Goal: Task Accomplishment & Management: Complete application form

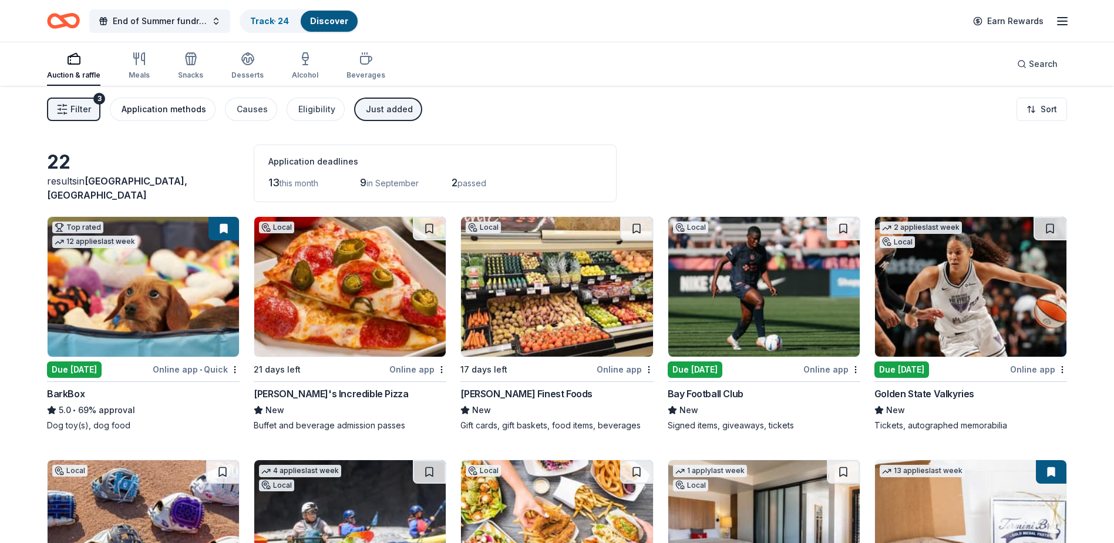
click at [170, 107] on div "Application methods" at bounding box center [164, 109] width 85 height 14
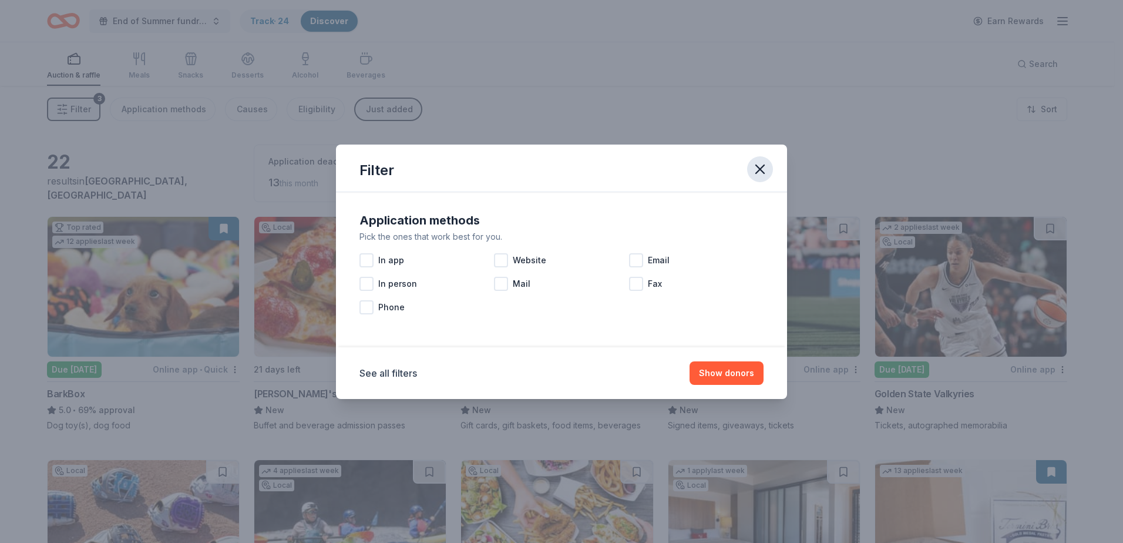
click at [756, 167] on icon "button" at bounding box center [760, 169] width 16 height 16
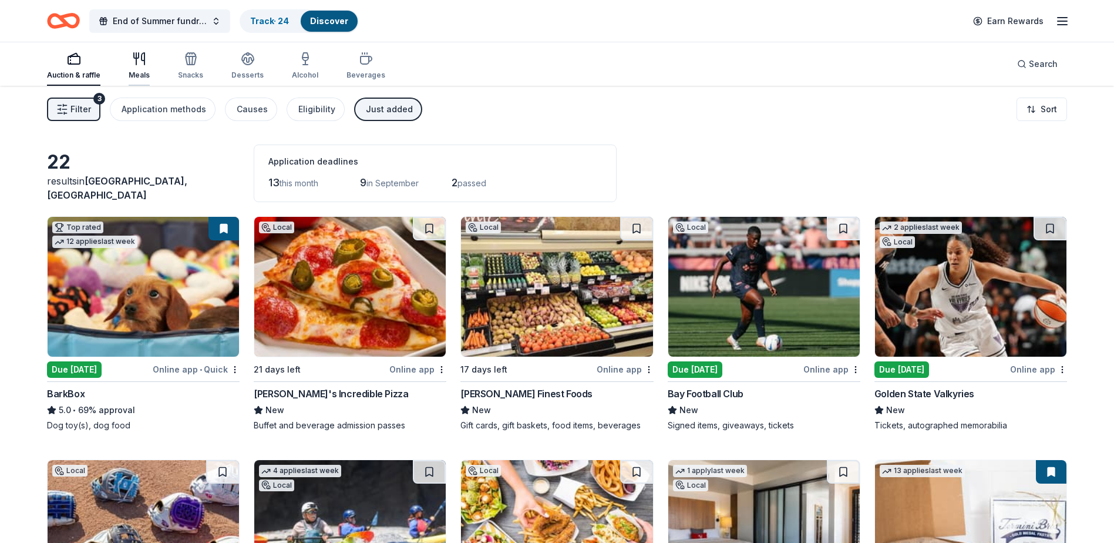
click at [134, 75] on div "Meals" at bounding box center [139, 74] width 21 height 9
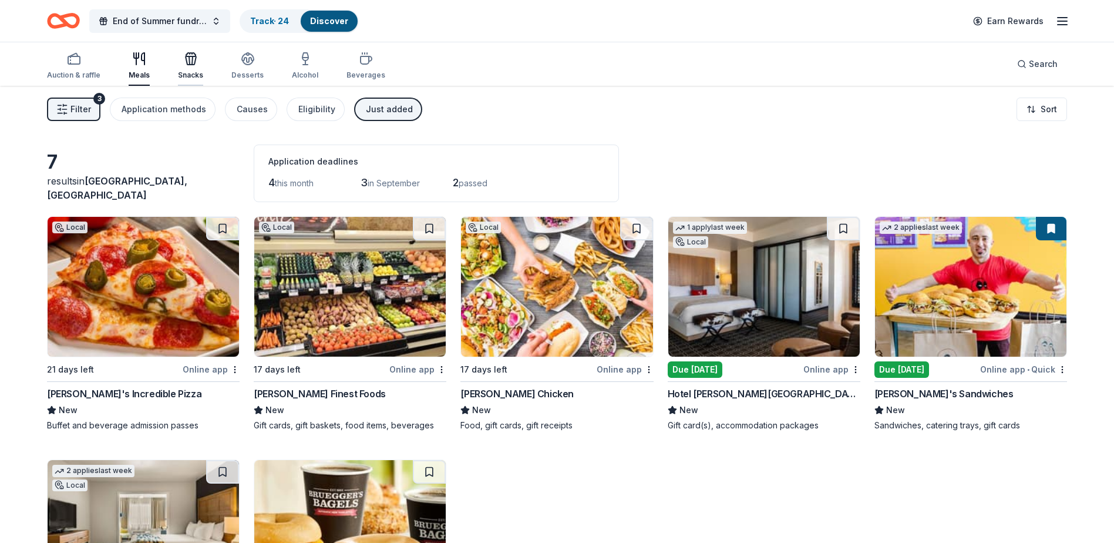
click at [194, 72] on div "Snacks" at bounding box center [190, 74] width 25 height 9
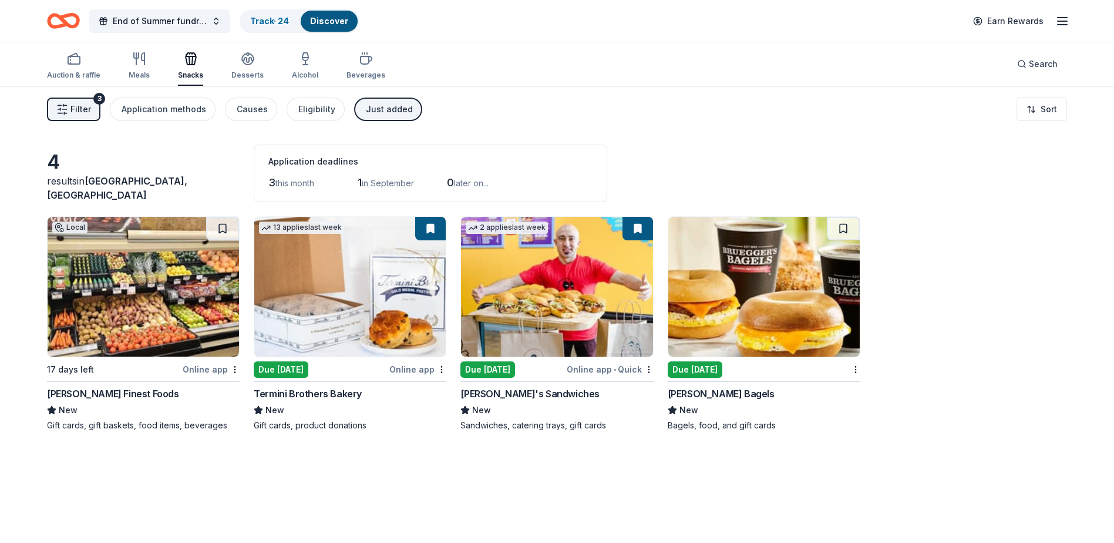
click at [307, 284] on img at bounding box center [349, 287] width 191 height 140
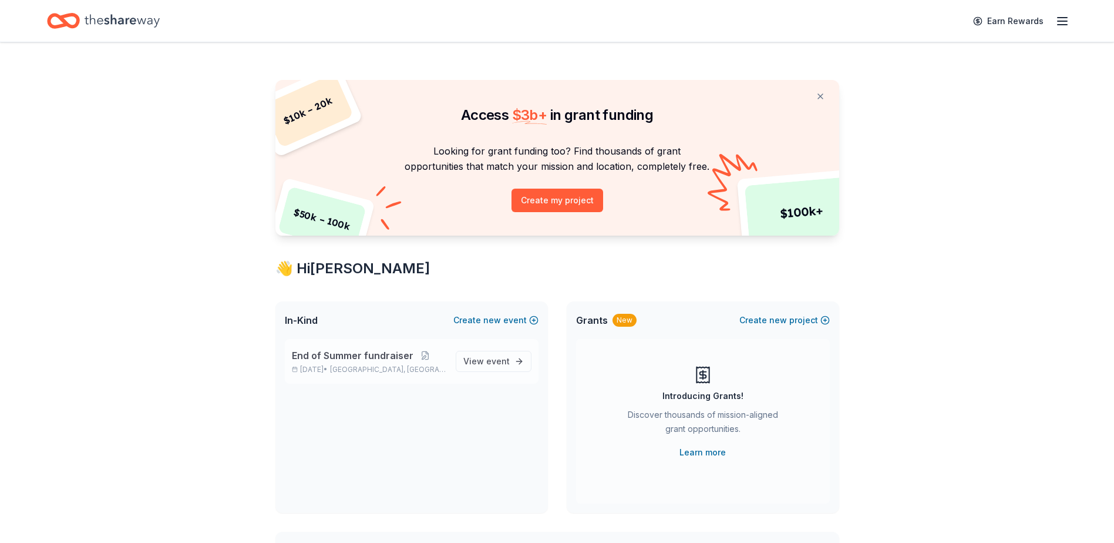
click at [394, 369] on span "Rancho Cordova, CA" at bounding box center [388, 369] width 116 height 9
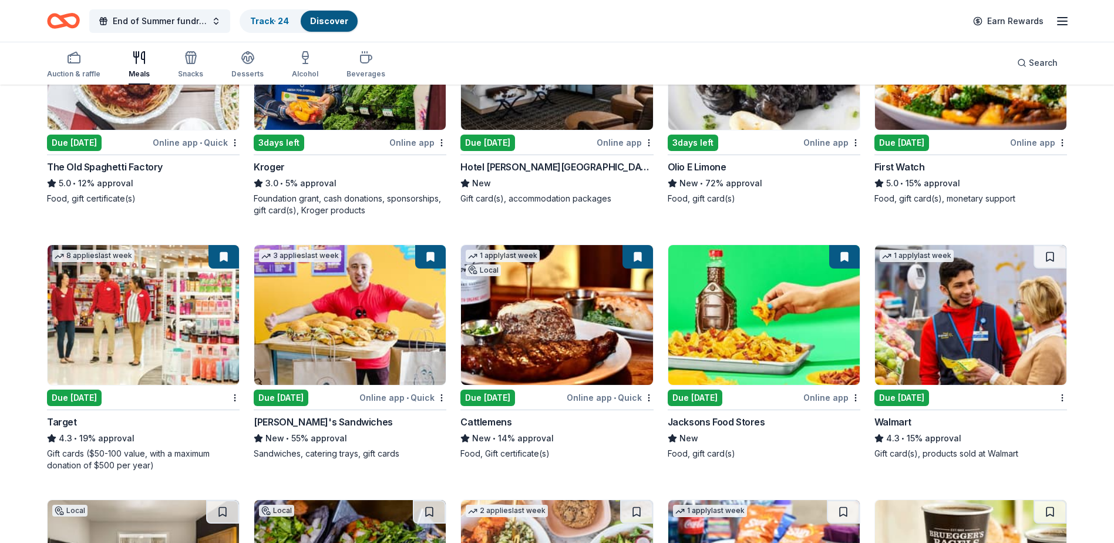
scroll to position [529, 0]
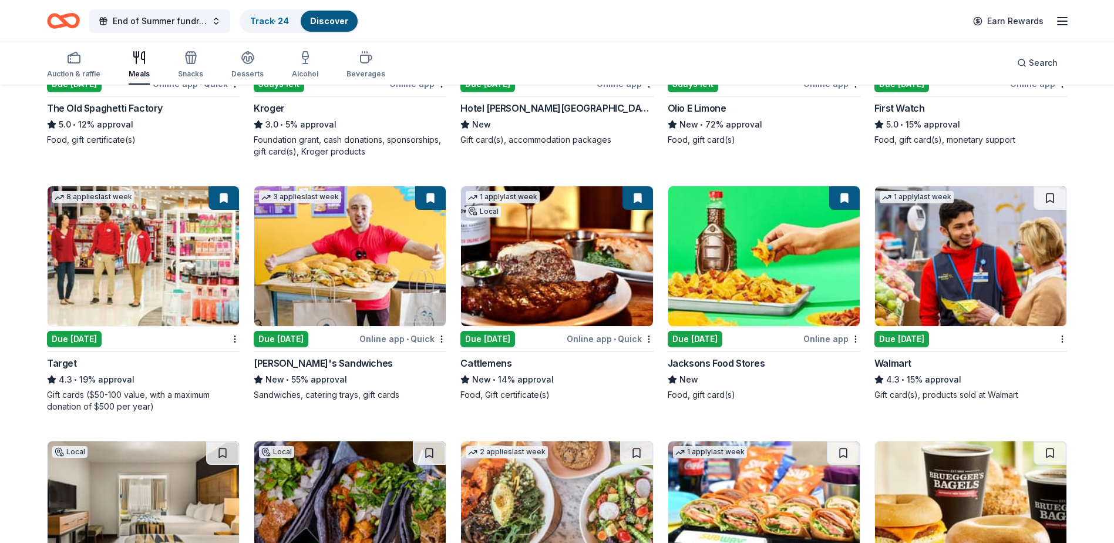
click at [934, 290] on img at bounding box center [970, 256] width 191 height 140
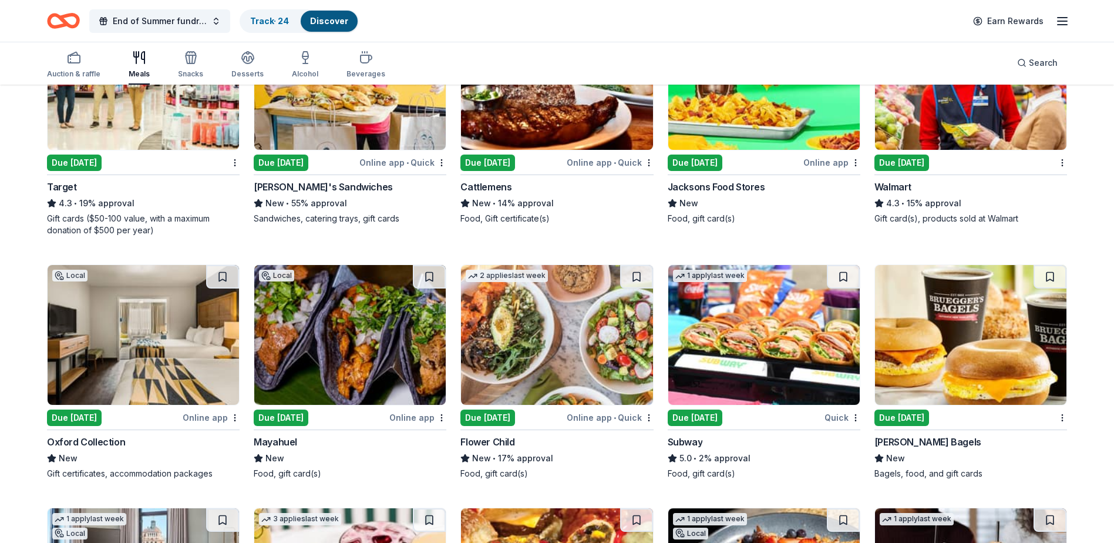
scroll to position [764, 0]
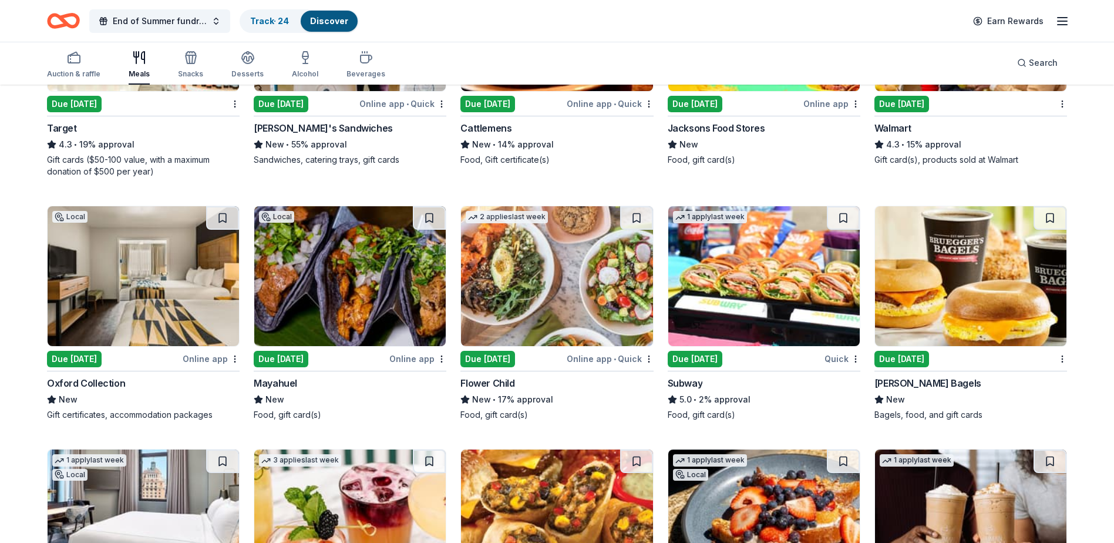
click at [770, 277] on img at bounding box center [763, 276] width 191 height 140
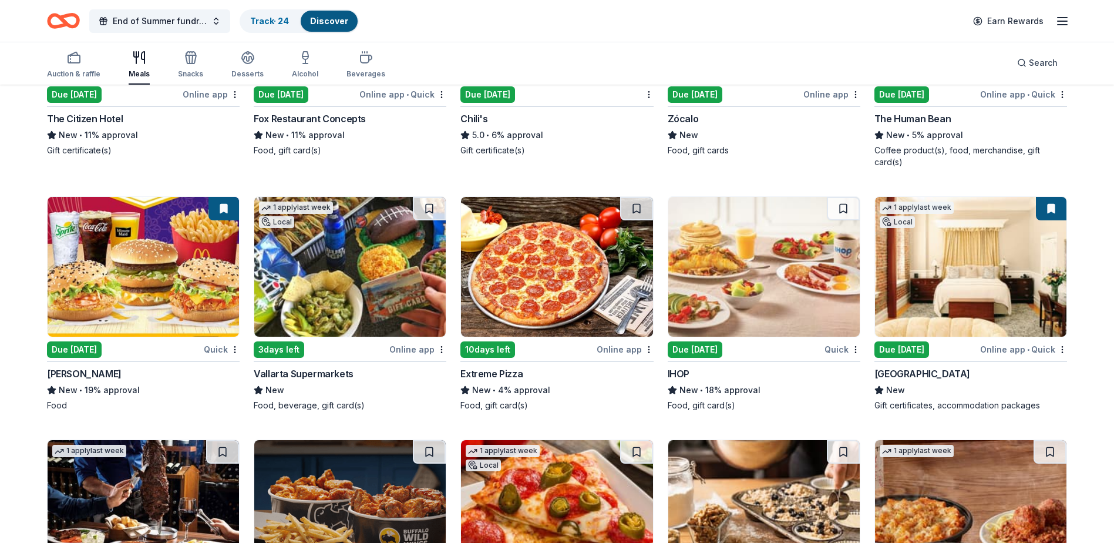
scroll to position [1292, 0]
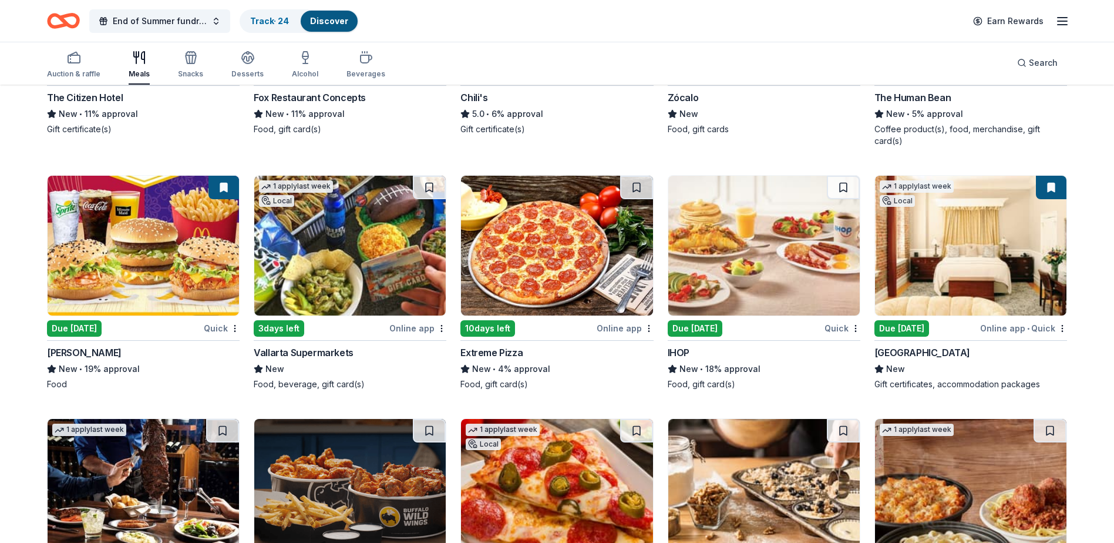
click at [757, 230] on img at bounding box center [763, 246] width 191 height 140
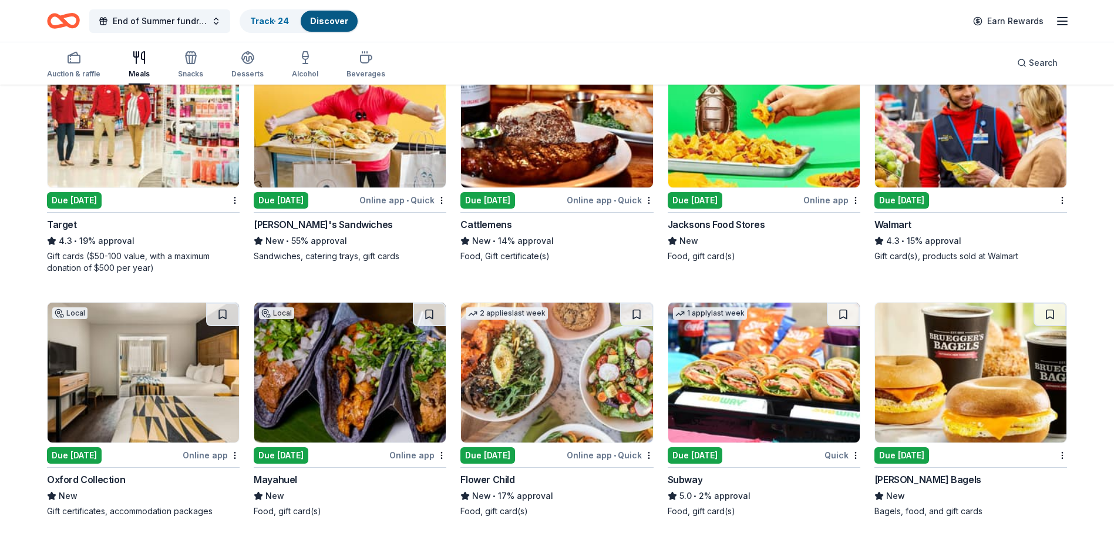
scroll to position [646, 0]
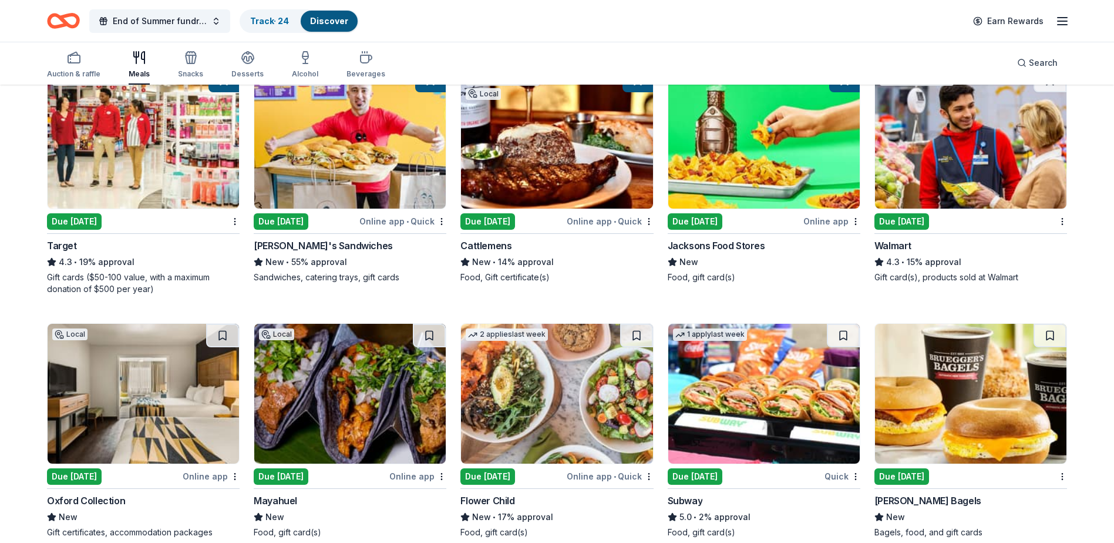
click at [497, 158] on img at bounding box center [556, 139] width 191 height 140
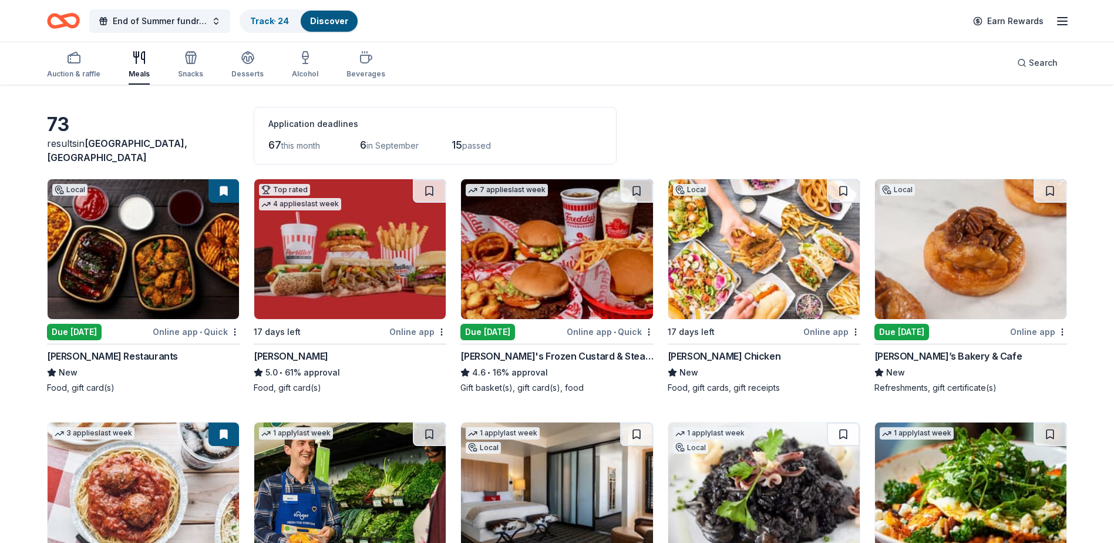
scroll to position [59, 0]
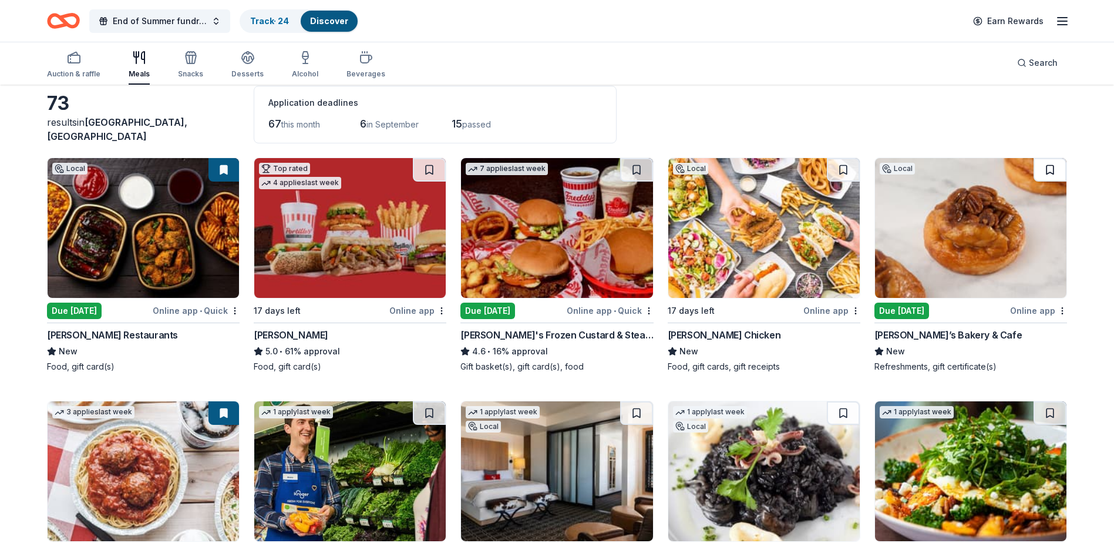
click at [1048, 173] on button at bounding box center [1050, 169] width 33 height 23
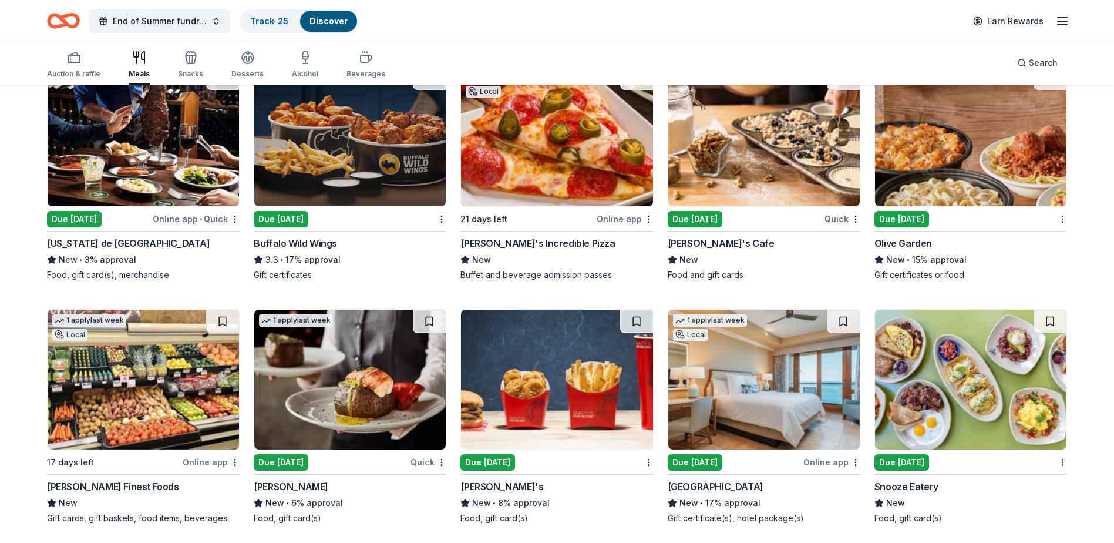
scroll to position [1586, 0]
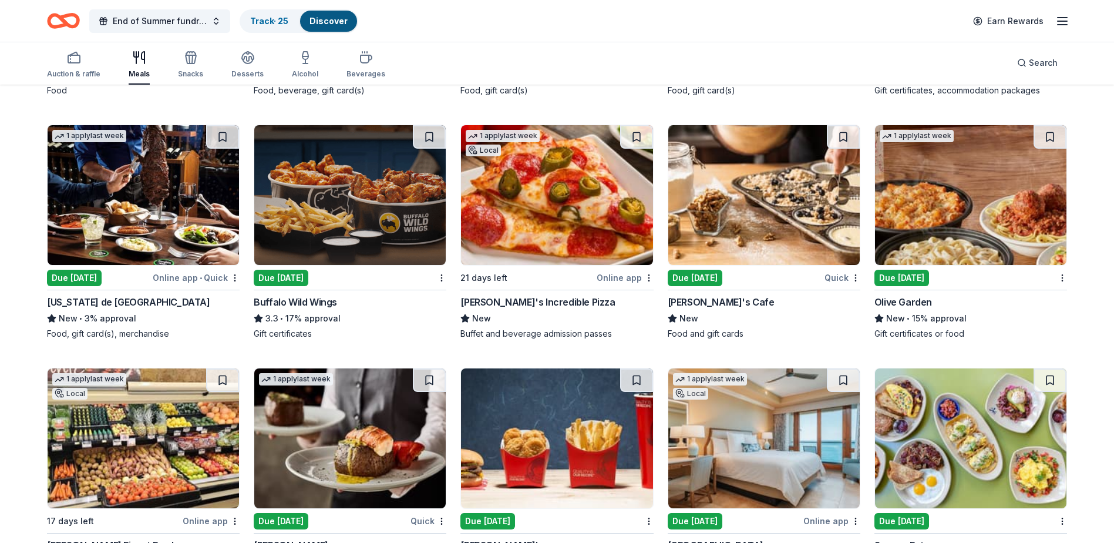
click at [963, 224] on img at bounding box center [970, 195] width 191 height 140
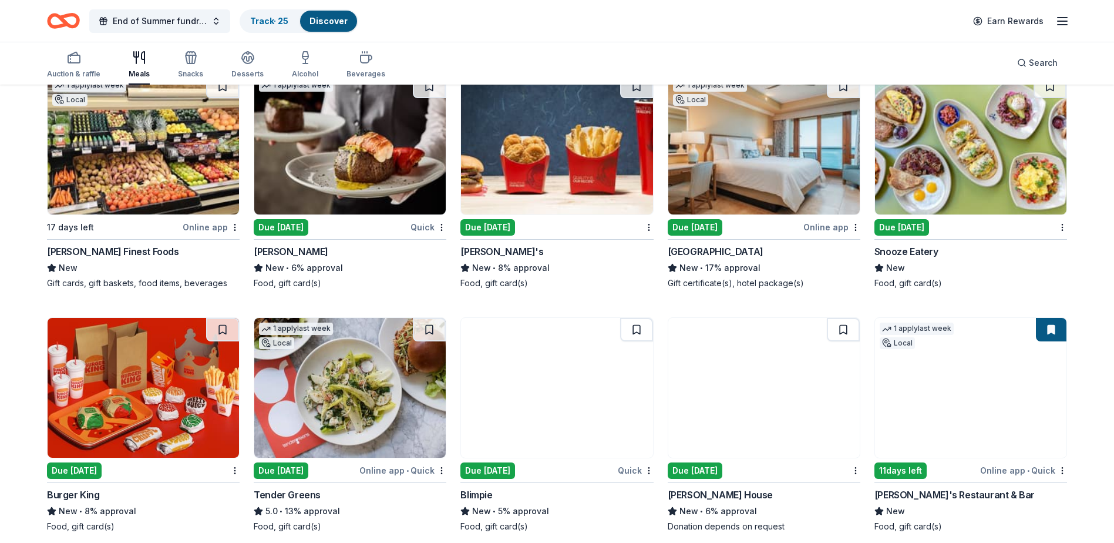
scroll to position [1821, 0]
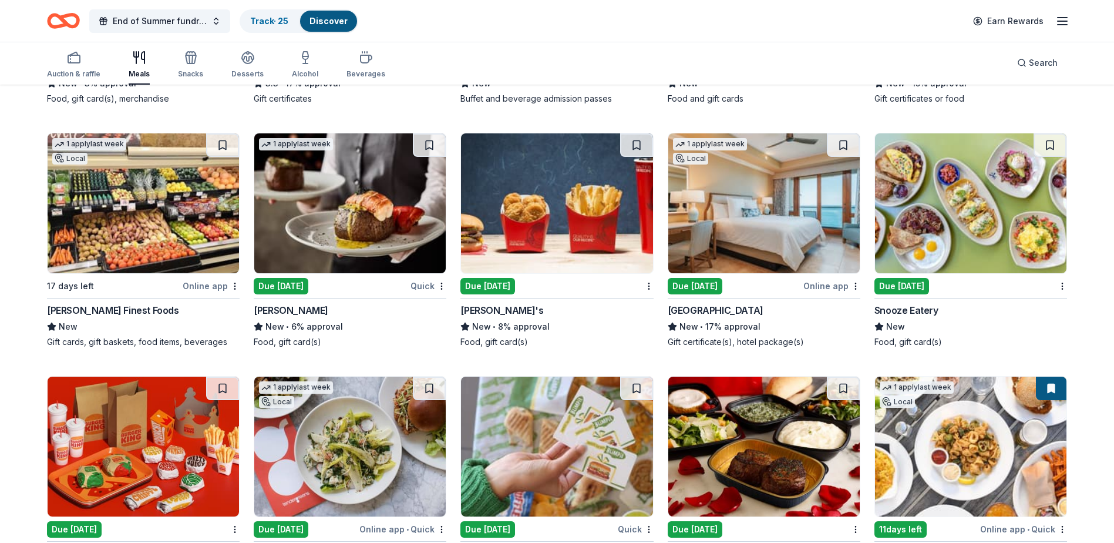
click at [765, 232] on img at bounding box center [763, 203] width 191 height 140
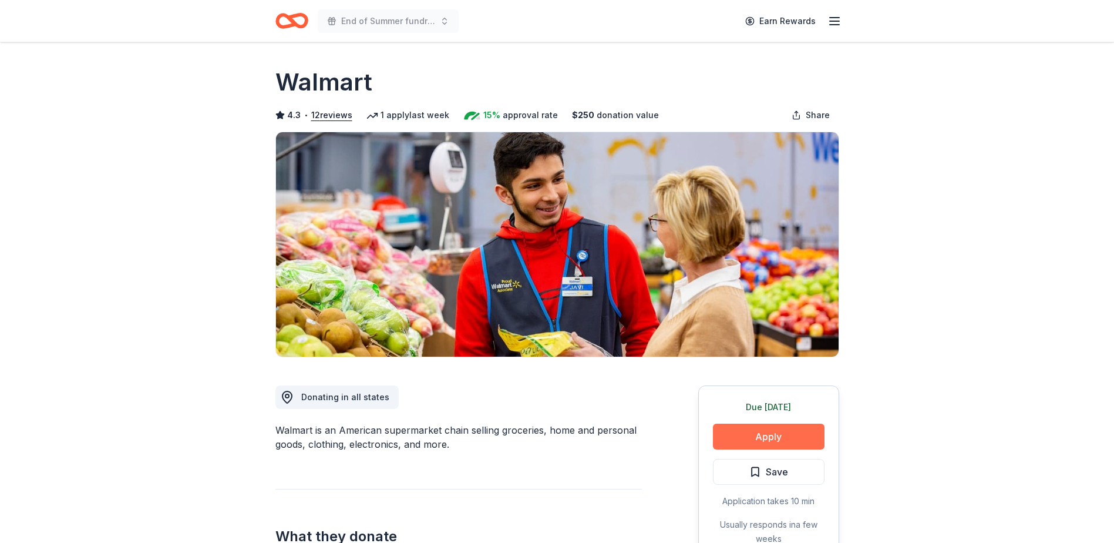
click at [762, 433] on button "Apply" at bounding box center [769, 436] width 112 height 26
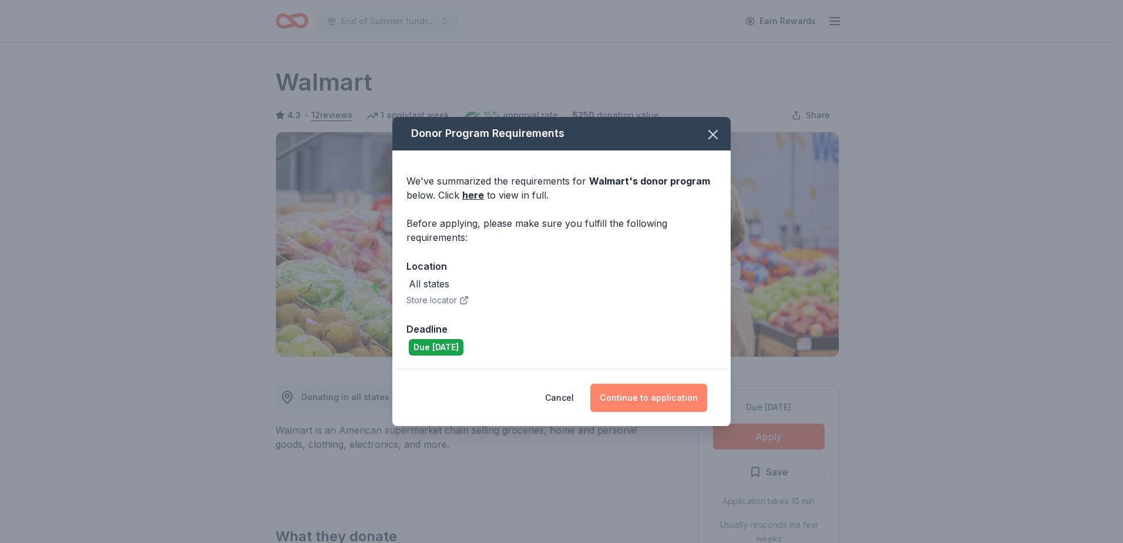
click at [653, 398] on button "Continue to application" at bounding box center [648, 398] width 117 height 28
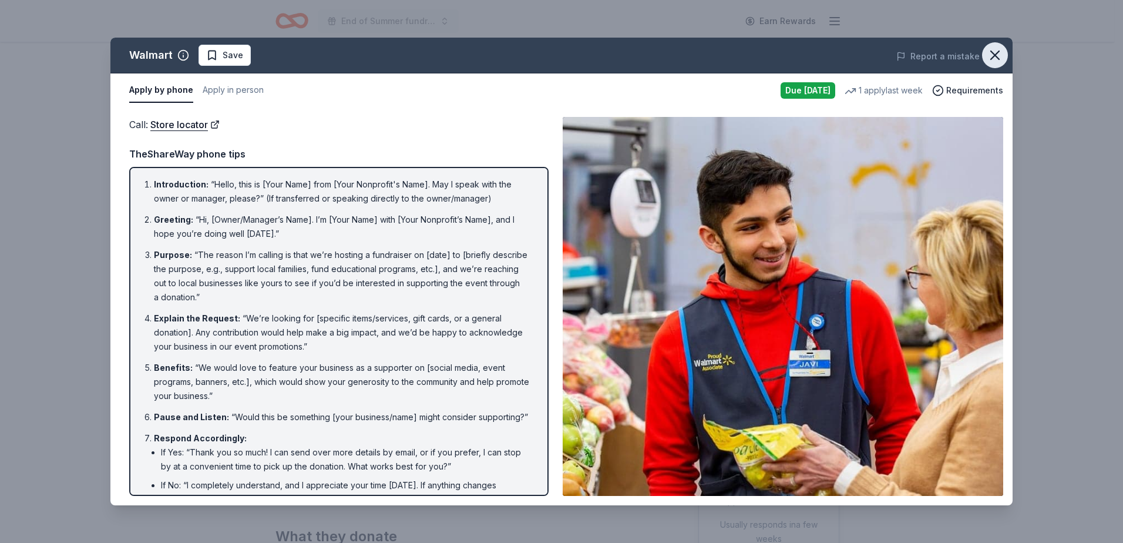
click at [990, 56] on icon "button" at bounding box center [995, 55] width 16 height 16
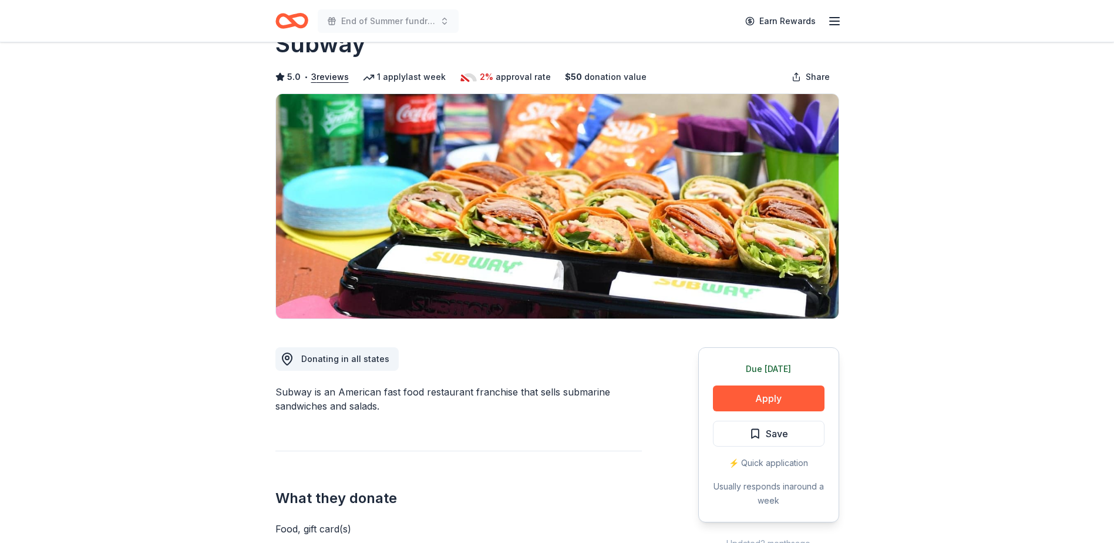
scroll to position [59, 0]
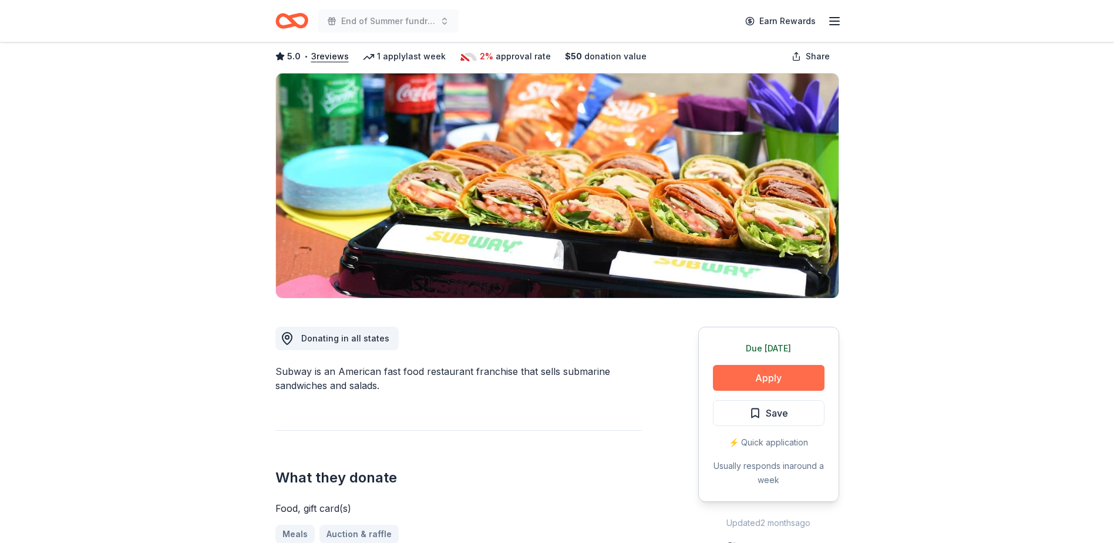
click at [784, 381] on button "Apply" at bounding box center [769, 378] width 112 height 26
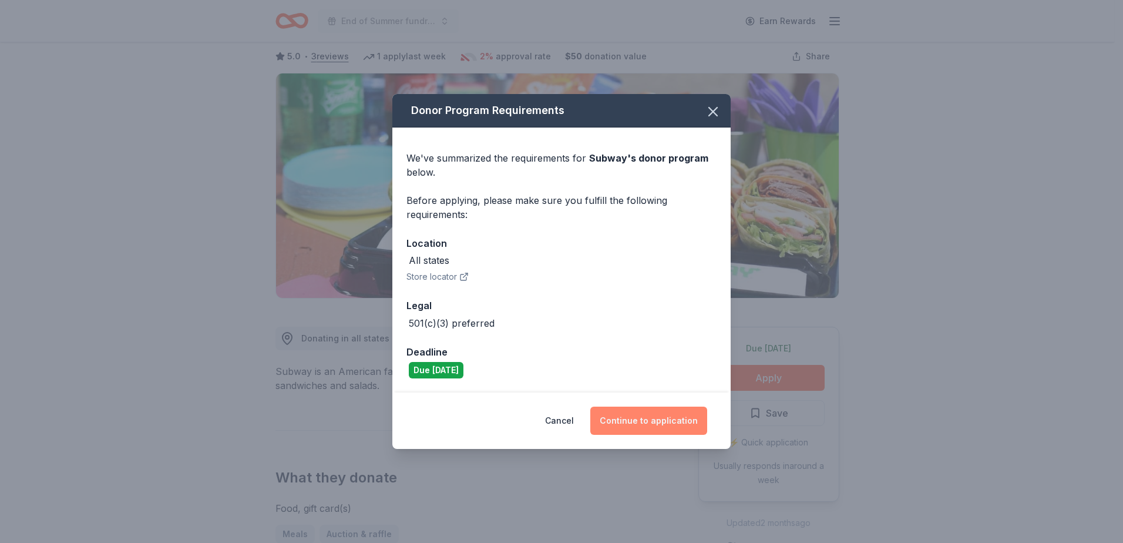
click at [672, 419] on button "Continue to application" at bounding box center [648, 420] width 117 height 28
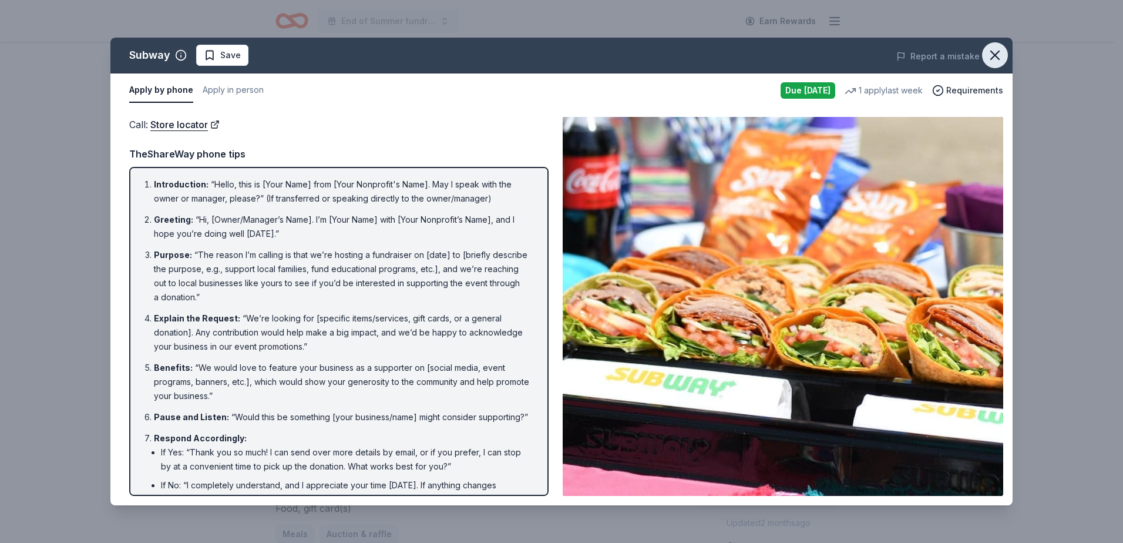
click at [994, 56] on icon "button" at bounding box center [995, 55] width 8 height 8
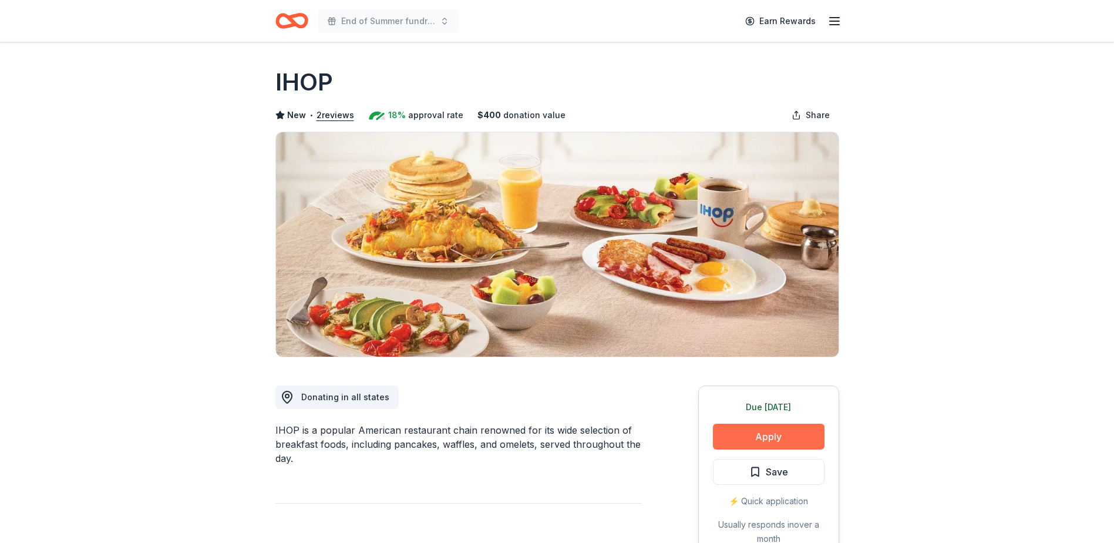
click at [775, 438] on button "Apply" at bounding box center [769, 436] width 112 height 26
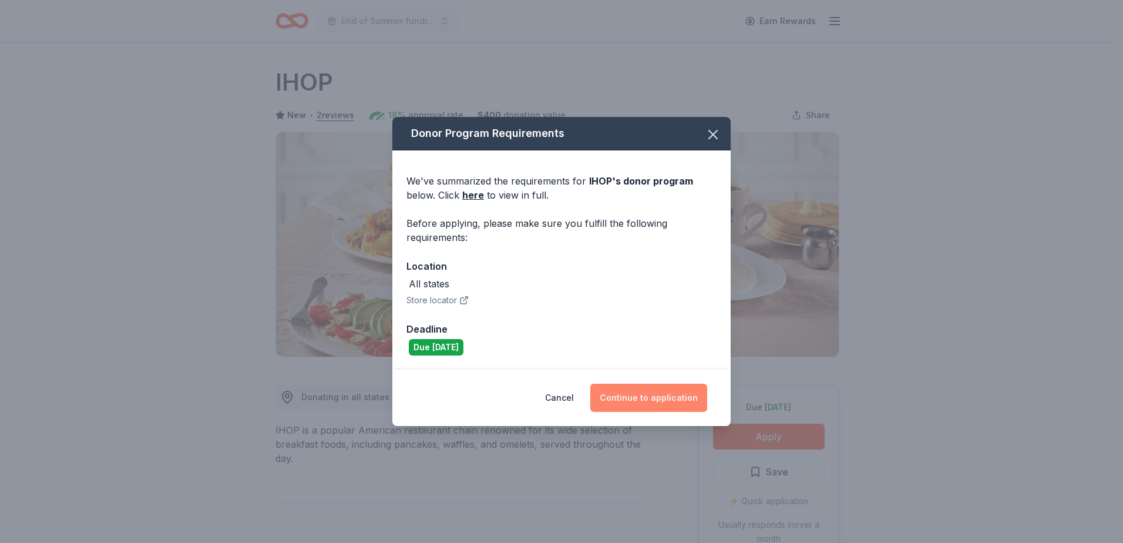
click at [664, 399] on button "Continue to application" at bounding box center [648, 398] width 117 height 28
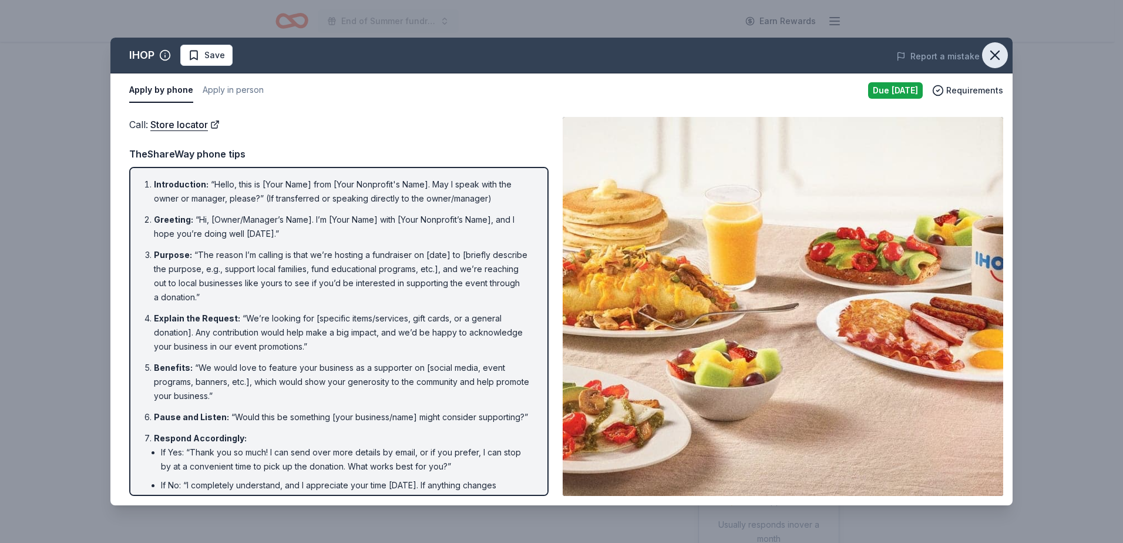
click at [997, 52] on icon "button" at bounding box center [995, 55] width 16 height 16
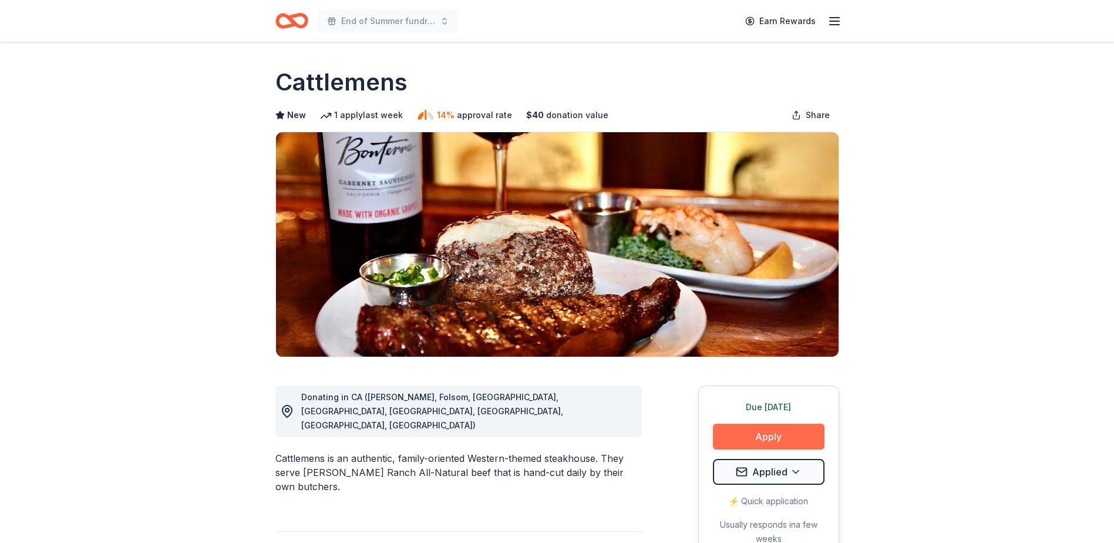
click at [751, 443] on button "Apply" at bounding box center [769, 436] width 112 height 26
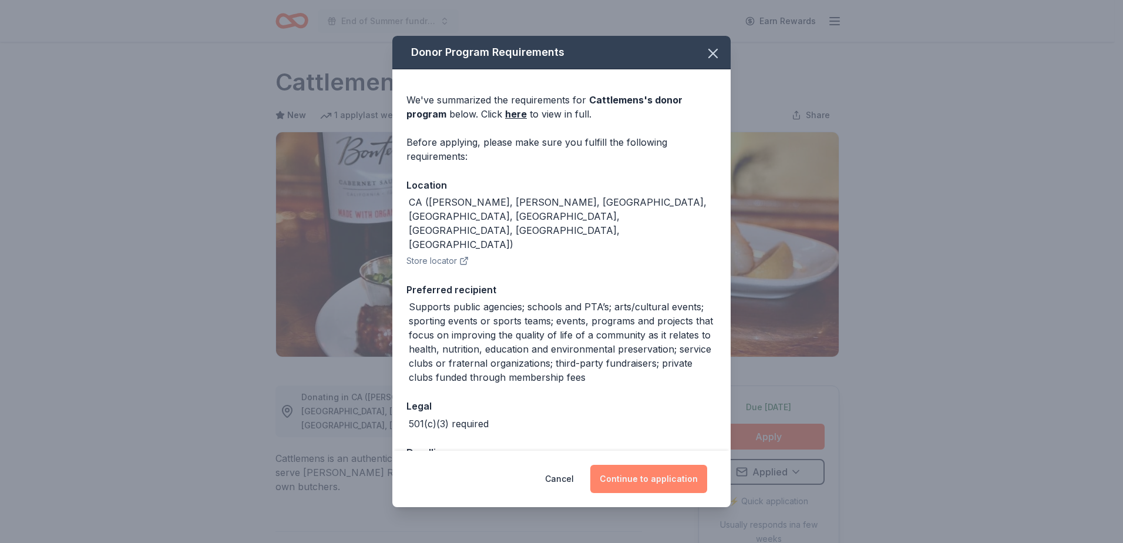
click at [636, 471] on button "Continue to application" at bounding box center [648, 479] width 117 height 28
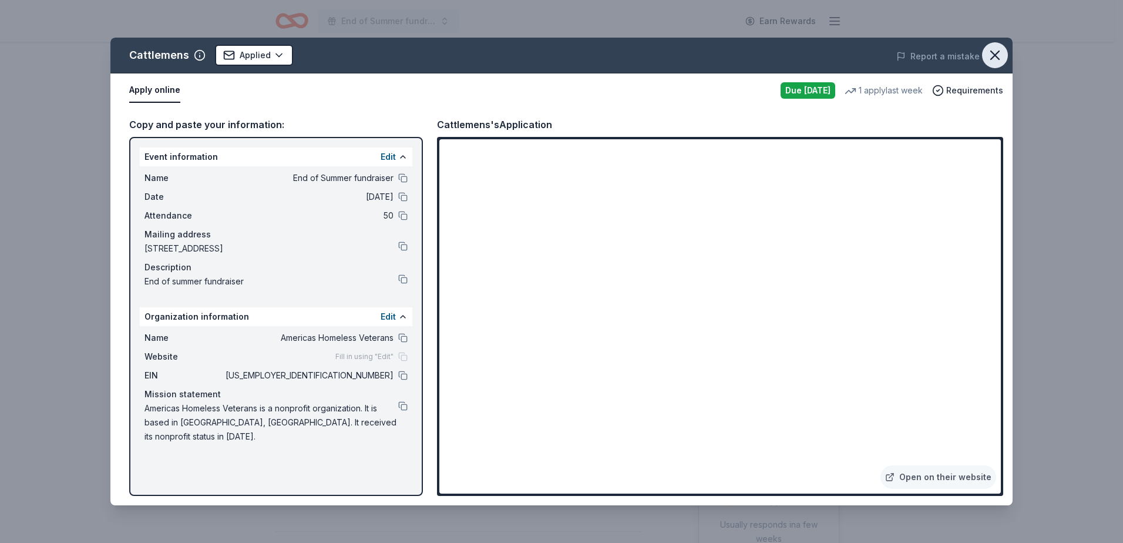
click at [991, 56] on icon "button" at bounding box center [995, 55] width 16 height 16
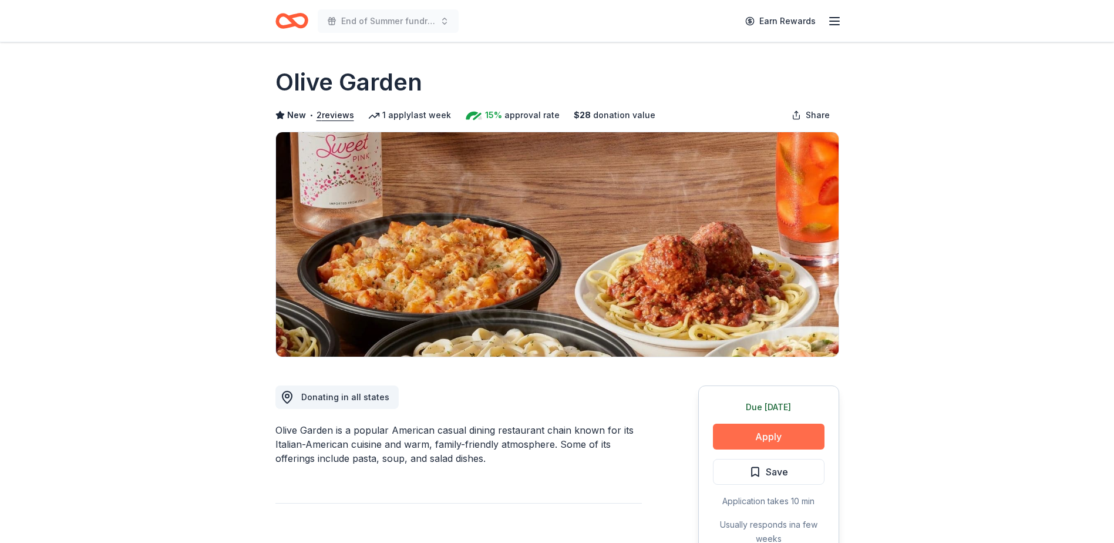
click at [776, 442] on button "Apply" at bounding box center [769, 436] width 112 height 26
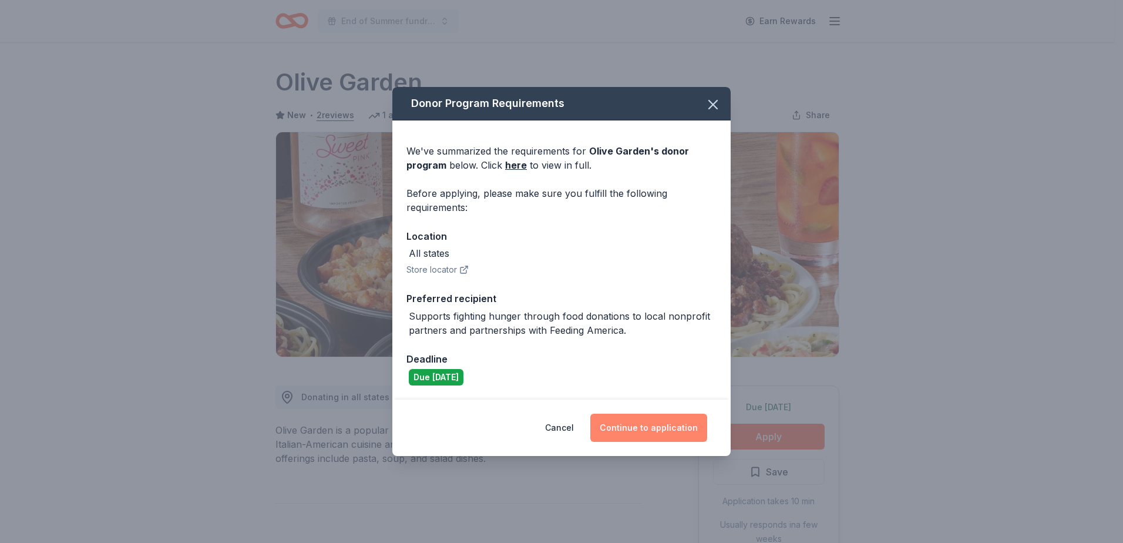
click at [638, 428] on button "Continue to application" at bounding box center [648, 427] width 117 height 28
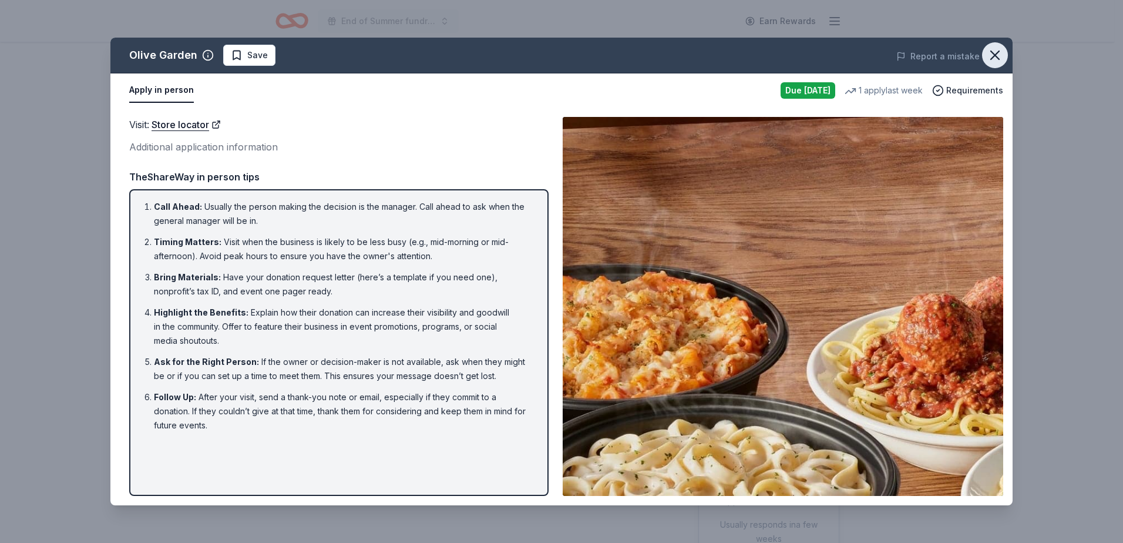
click at [995, 53] on icon "button" at bounding box center [995, 55] width 16 height 16
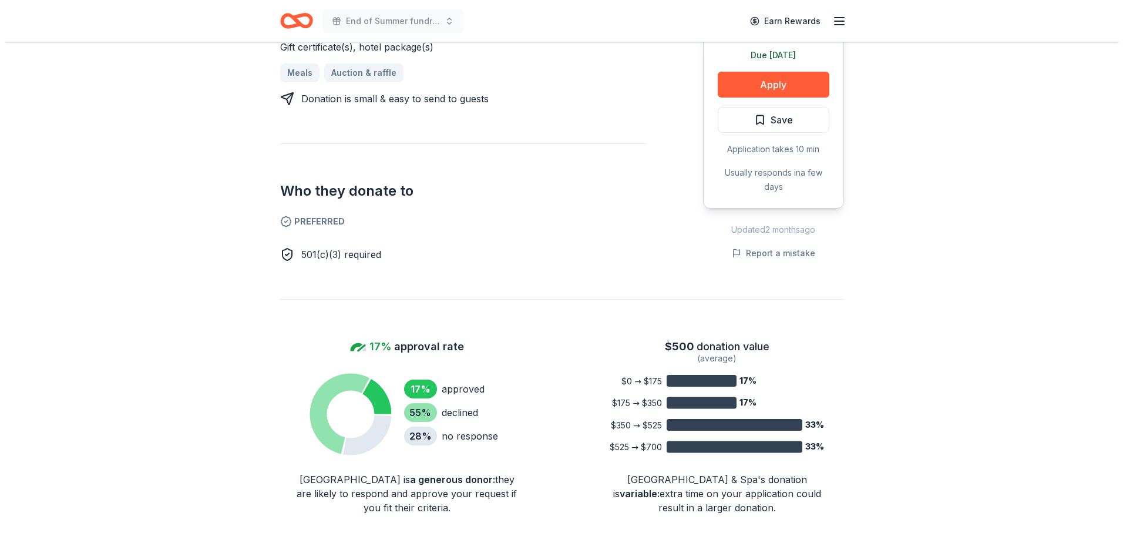
scroll to position [529, 0]
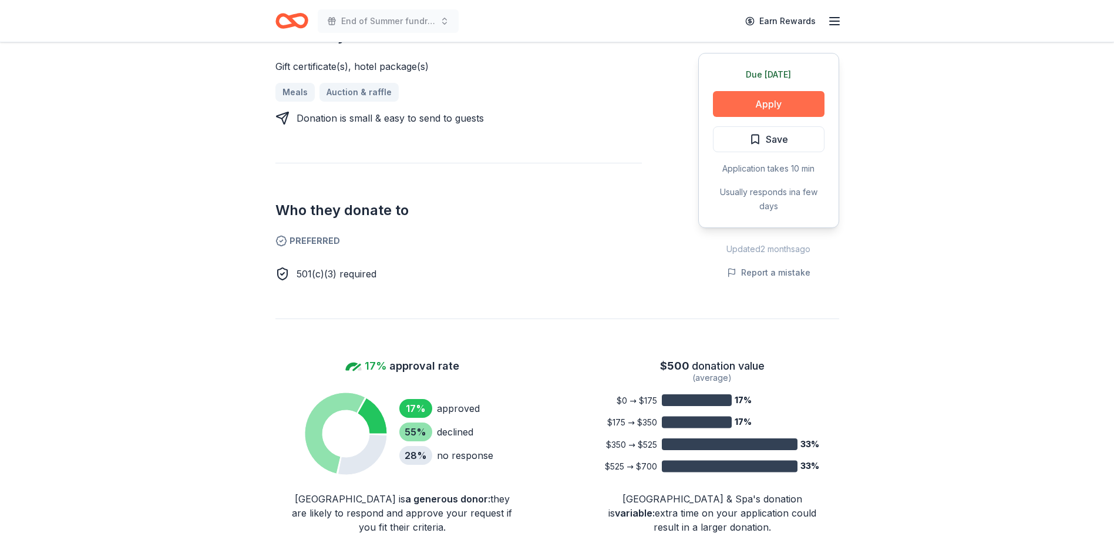
click at [756, 106] on button "Apply" at bounding box center [769, 104] width 112 height 26
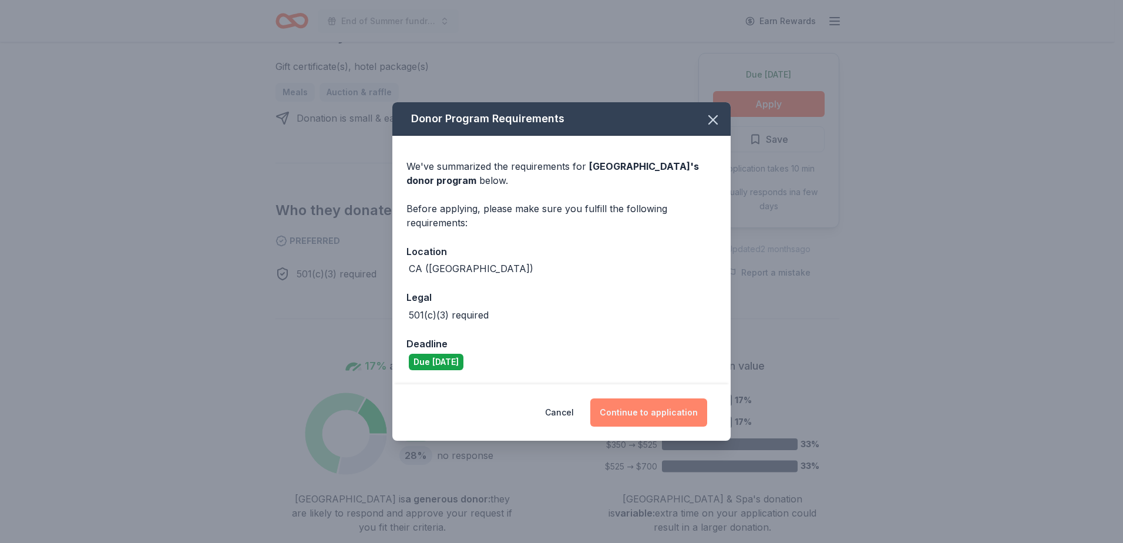
click at [659, 422] on button "Continue to application" at bounding box center [648, 412] width 117 height 28
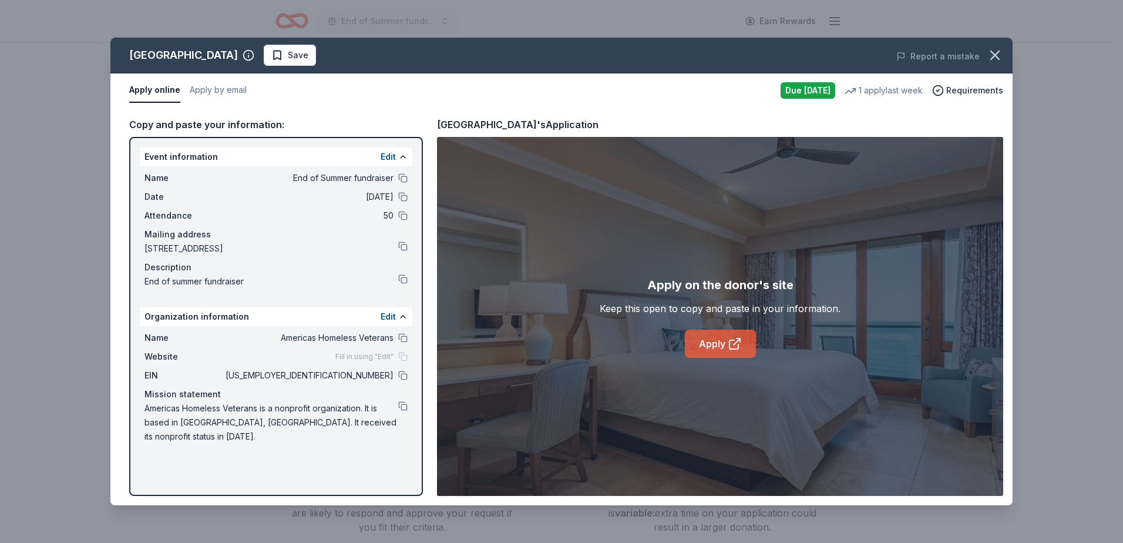
click at [714, 341] on link "Apply" at bounding box center [720, 343] width 71 height 28
